Goal: Transaction & Acquisition: Download file/media

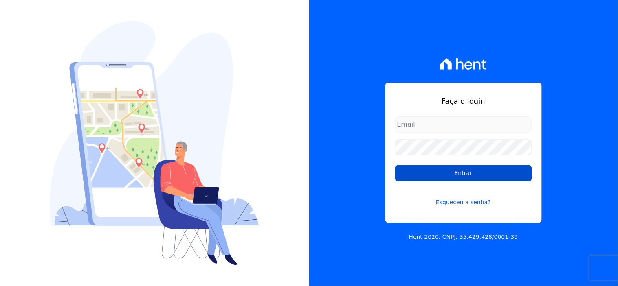
type input "[EMAIL_ADDRESS][DOMAIN_NAME]"
click at [446, 173] on input "Entrar" at bounding box center [463, 173] width 137 height 16
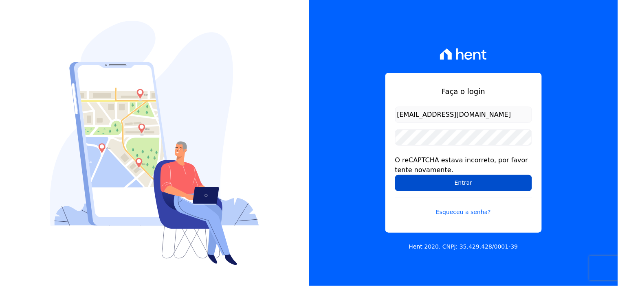
click at [470, 186] on input "Entrar" at bounding box center [463, 183] width 137 height 16
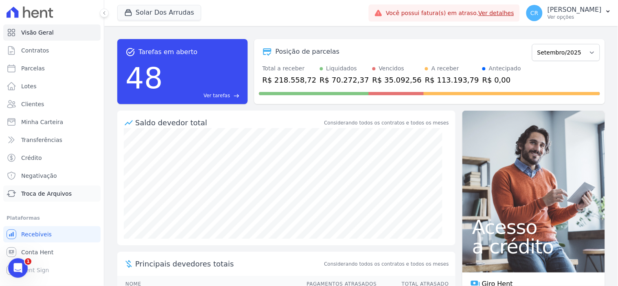
click at [60, 192] on span "Troca de Arquivos" at bounding box center [46, 194] width 51 height 8
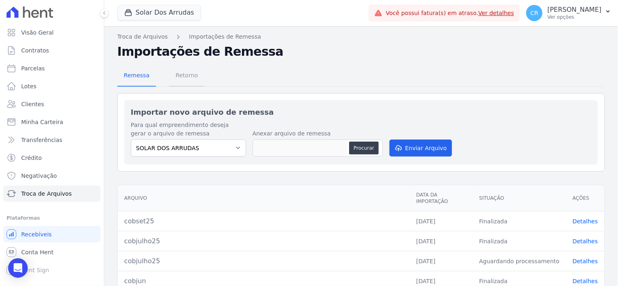
click at [188, 73] on span "Retorno" at bounding box center [187, 75] width 32 height 16
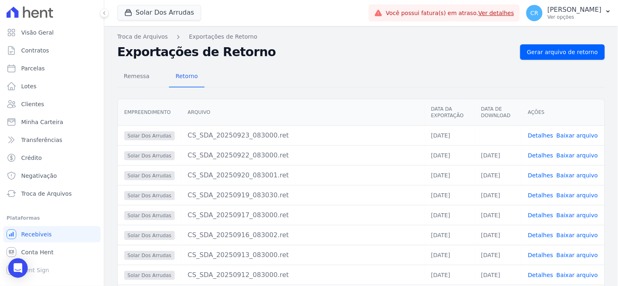
click at [572, 136] on link "Baixar arquivo" at bounding box center [578, 135] width 42 height 7
